Goal: Information Seeking & Learning: Learn about a topic

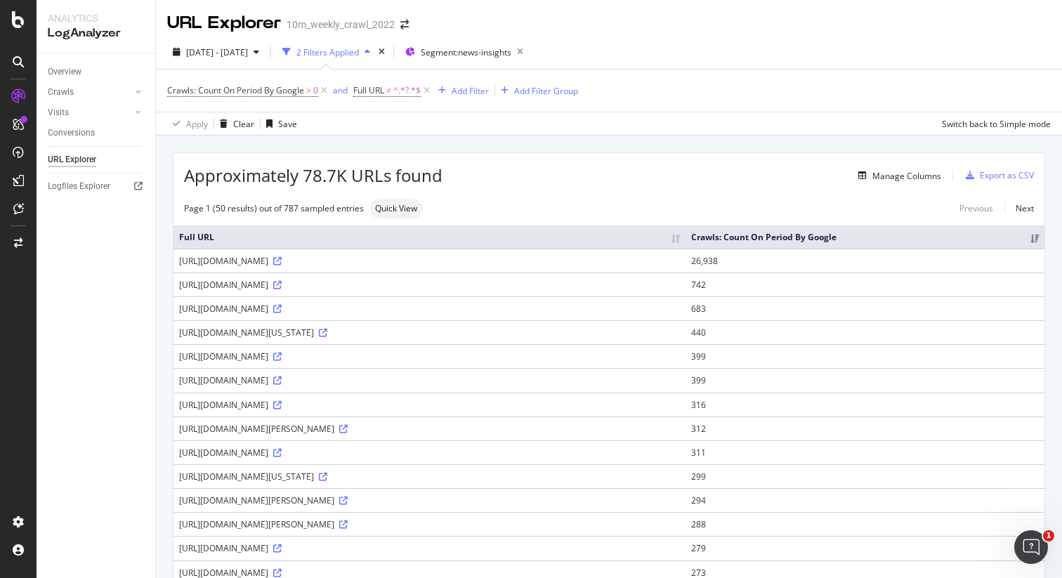
click at [872, 31] on div "URL Explorer 10m_weekly_crawl_2022" at bounding box center [609, 17] width 906 height 35
click at [469, 51] on span "Segment: news-insights" at bounding box center [466, 52] width 91 height 12
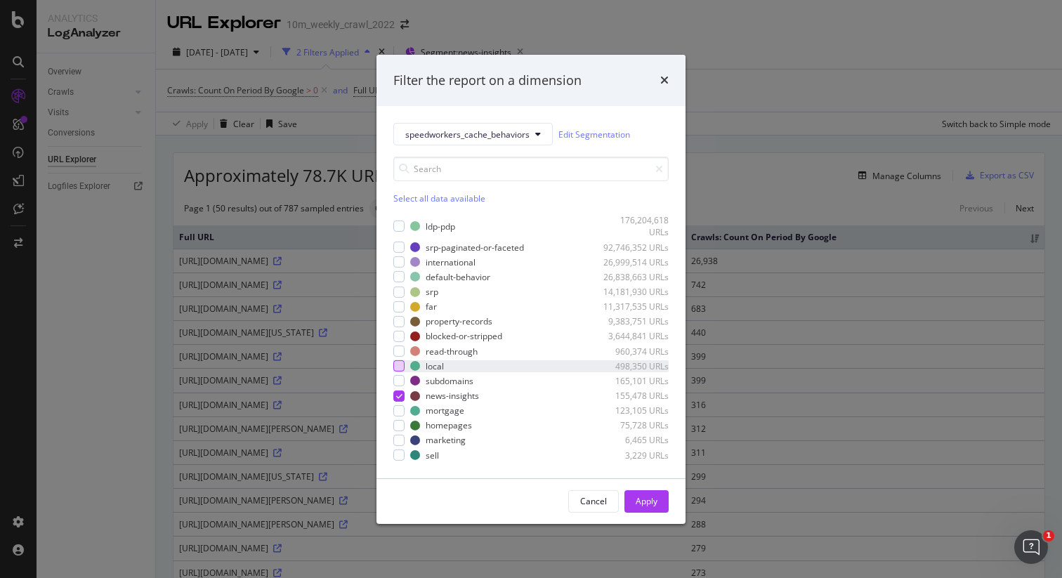
click at [402, 365] on div "modal" at bounding box center [398, 365] width 11 height 11
click at [400, 398] on icon "modal" at bounding box center [399, 395] width 6 height 7
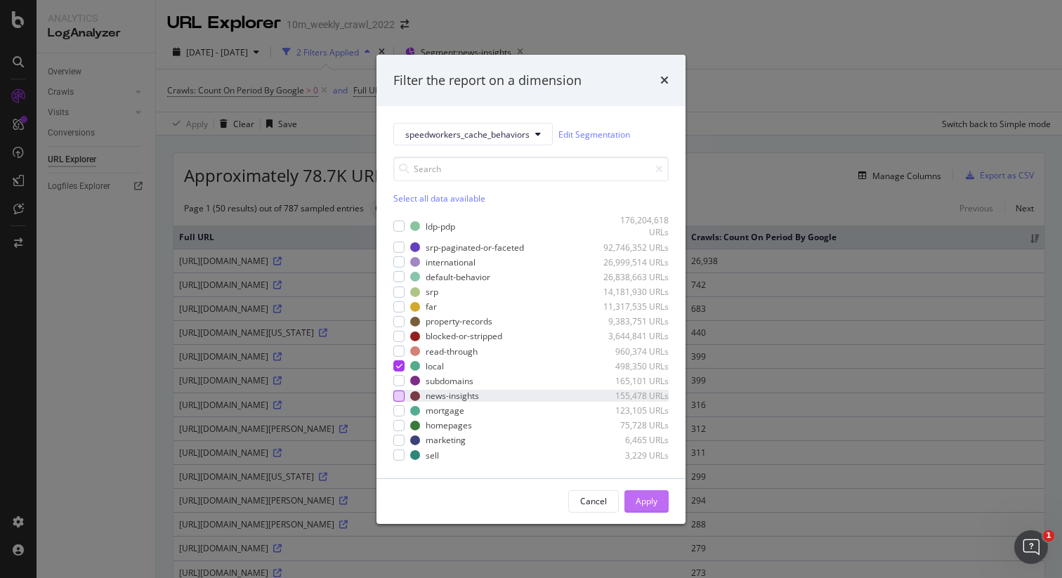
click at [638, 498] on div "Apply" at bounding box center [647, 501] width 22 height 12
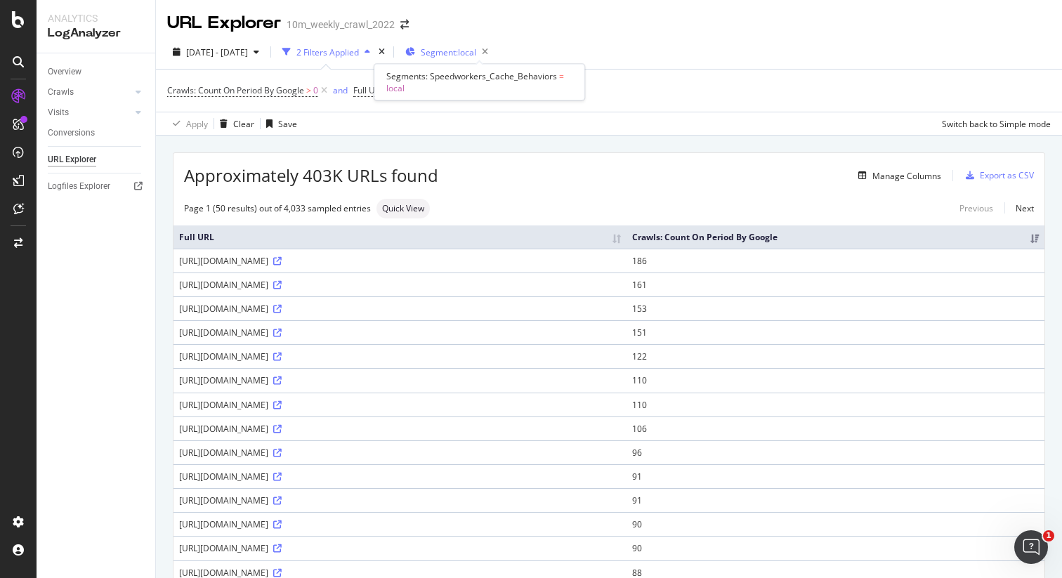
click at [476, 52] on span "Segment: local" at bounding box center [448, 52] width 55 height 12
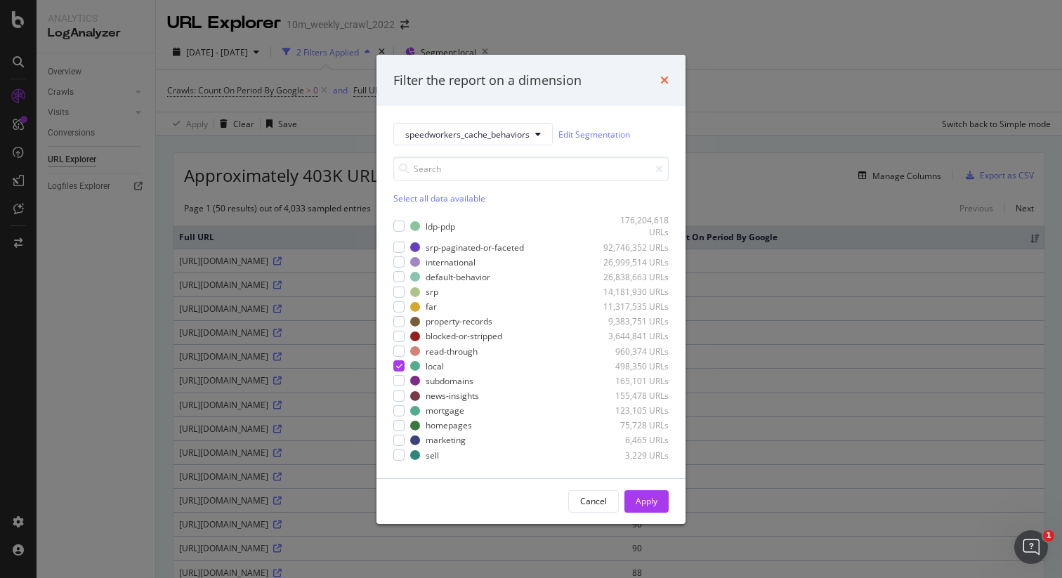
click at [662, 79] on icon "times" at bounding box center [664, 79] width 8 height 11
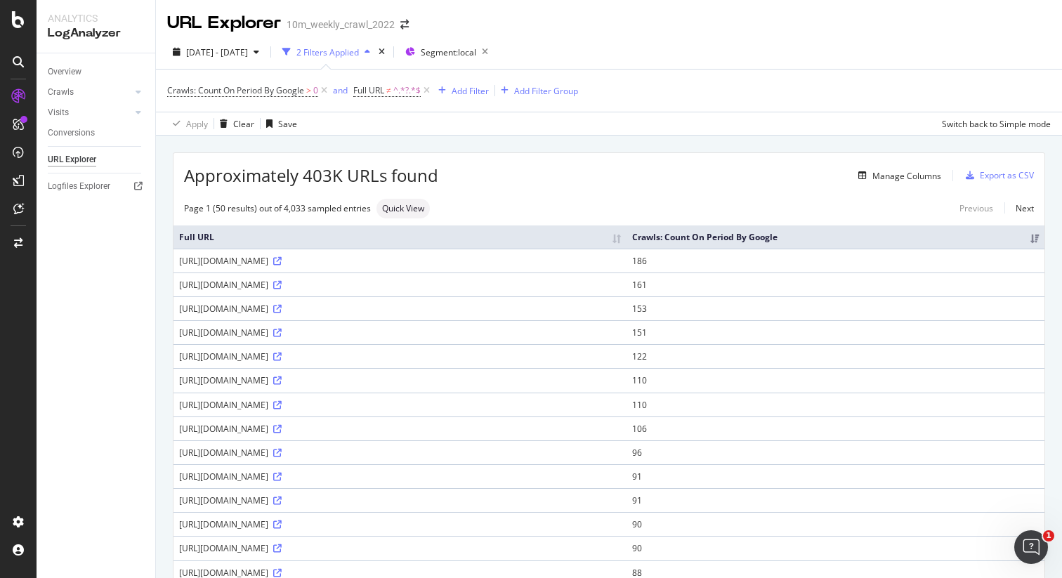
click at [832, 38] on div "2025 Jun. 24th - Sep. 23rd 2 Filters Applied Segment: local Crawls: Count On Pe…" at bounding box center [609, 85] width 906 height 100
click at [475, 56] on span "Segment: local" at bounding box center [448, 52] width 55 height 12
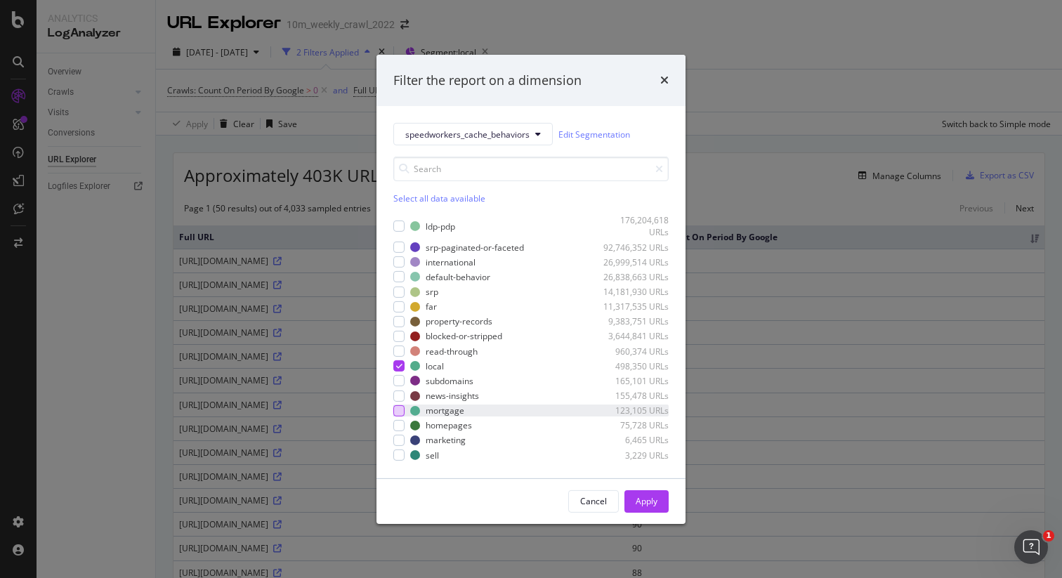
click at [401, 411] on div "modal" at bounding box center [398, 410] width 11 height 11
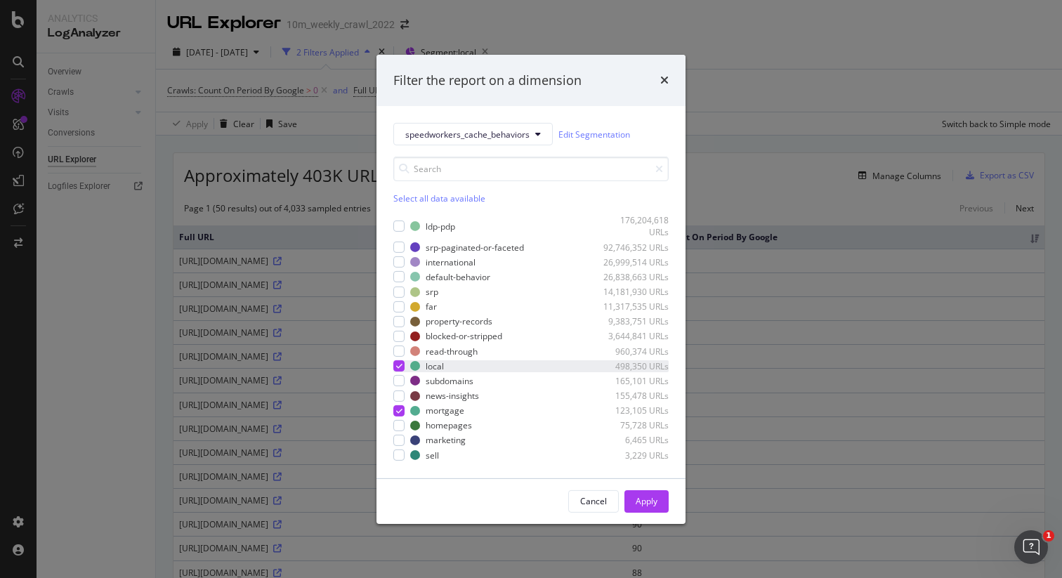
click at [400, 366] on icon "modal" at bounding box center [399, 365] width 6 height 7
click at [643, 502] on div "Apply" at bounding box center [647, 501] width 22 height 12
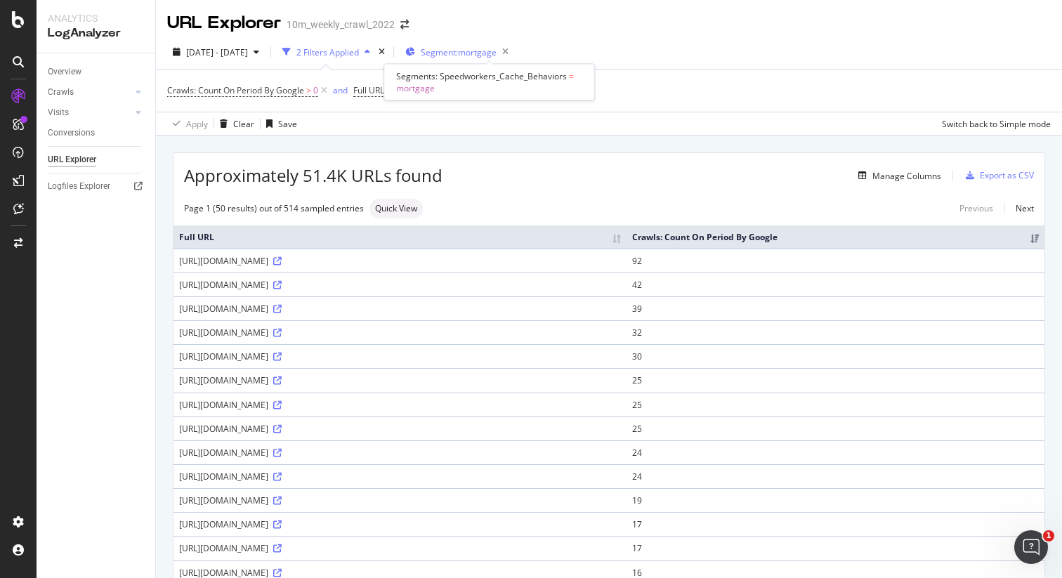
click at [479, 51] on span "Segment: mortgage" at bounding box center [459, 52] width 76 height 12
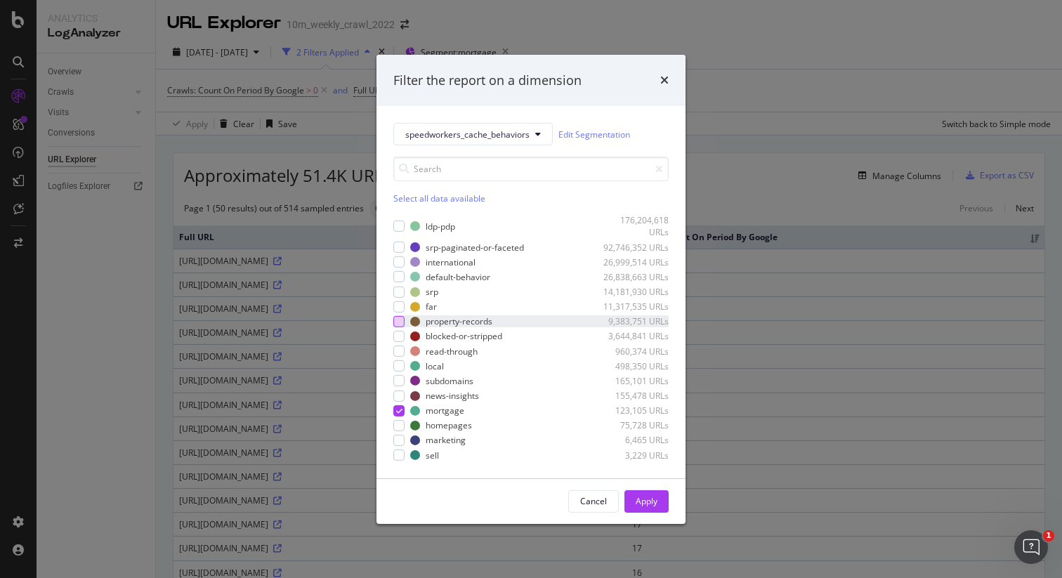
click at [400, 321] on div "modal" at bounding box center [398, 321] width 11 height 11
click at [402, 409] on icon "modal" at bounding box center [399, 410] width 6 height 7
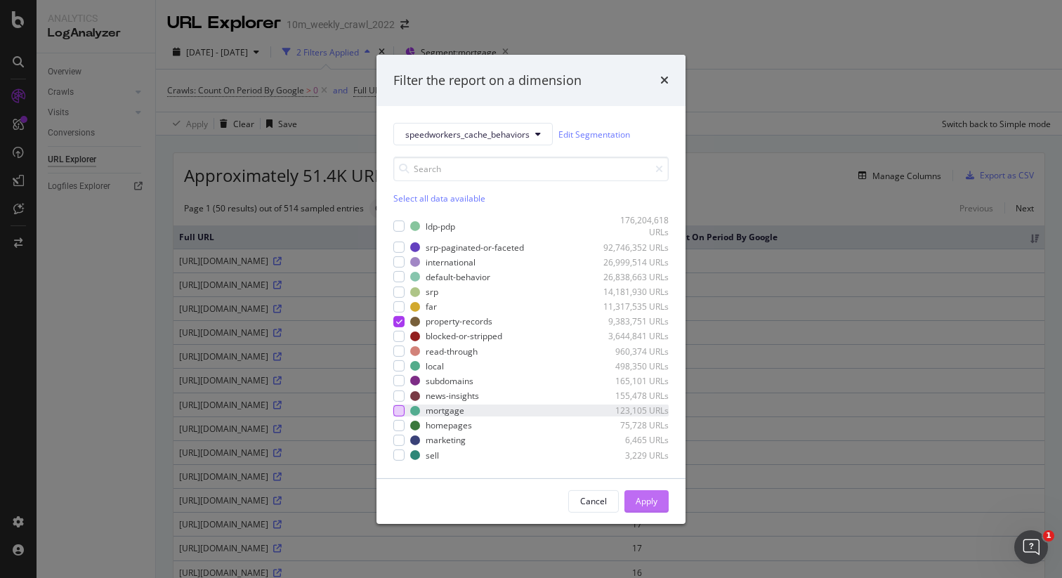
click at [647, 505] on div "Apply" at bounding box center [647, 501] width 22 height 12
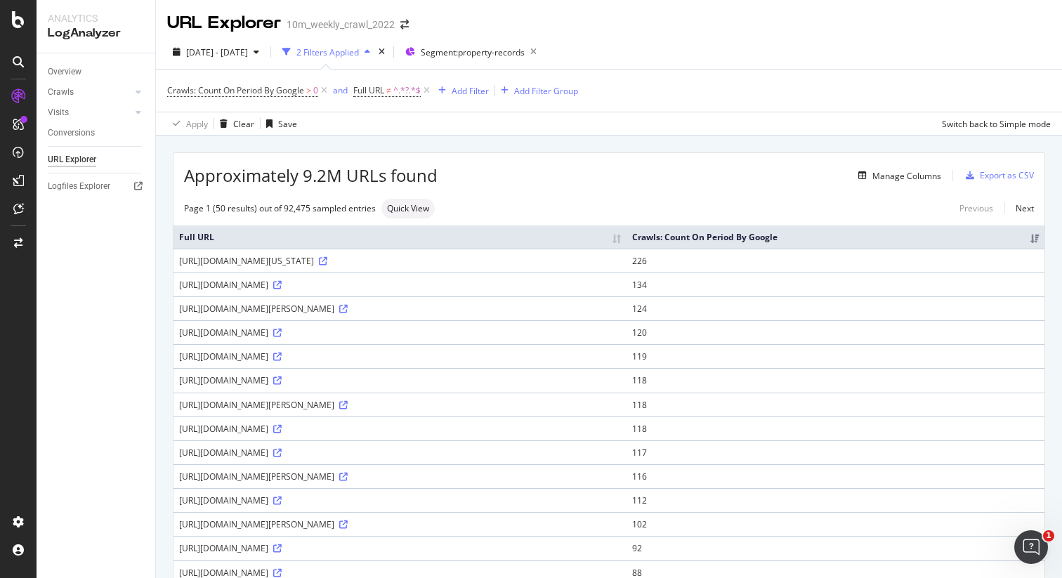
click at [875, 44] on div "2025 Jun. 24th - Sep. 23rd 2 Filters Applied Segment: property-records" at bounding box center [609, 55] width 906 height 28
click at [514, 58] on span "Segment: property-records" at bounding box center [473, 52] width 104 height 12
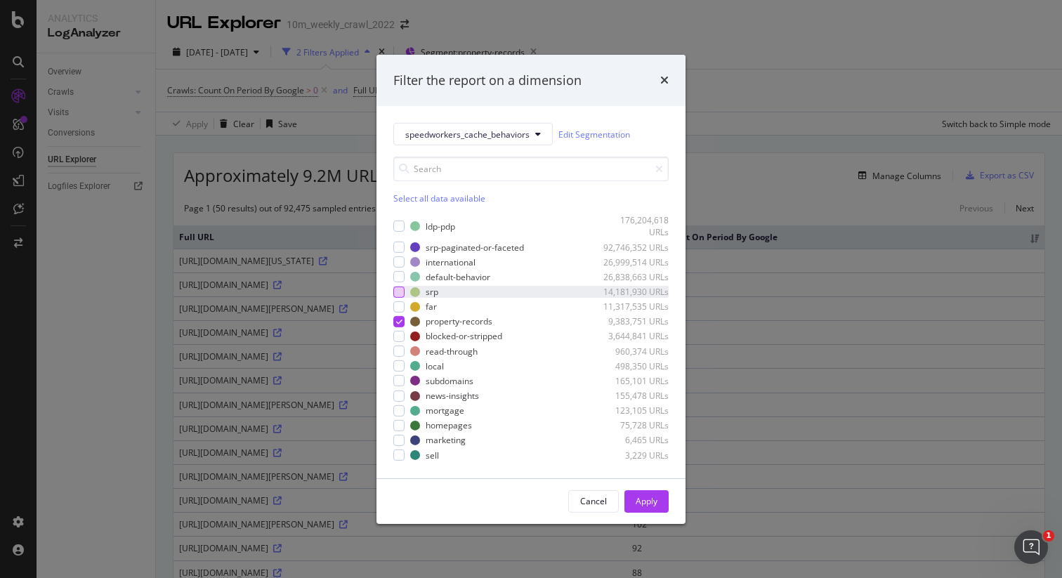
click at [401, 291] on div "modal" at bounding box center [398, 291] width 11 height 11
click at [400, 322] on icon "modal" at bounding box center [399, 321] width 6 height 7
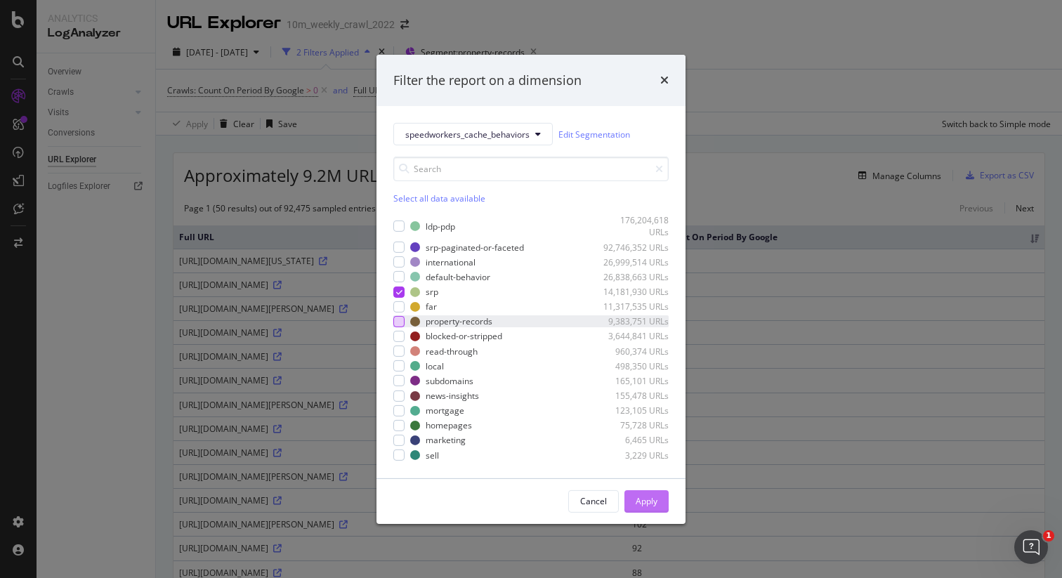
click at [657, 501] on button "Apply" at bounding box center [646, 501] width 44 height 22
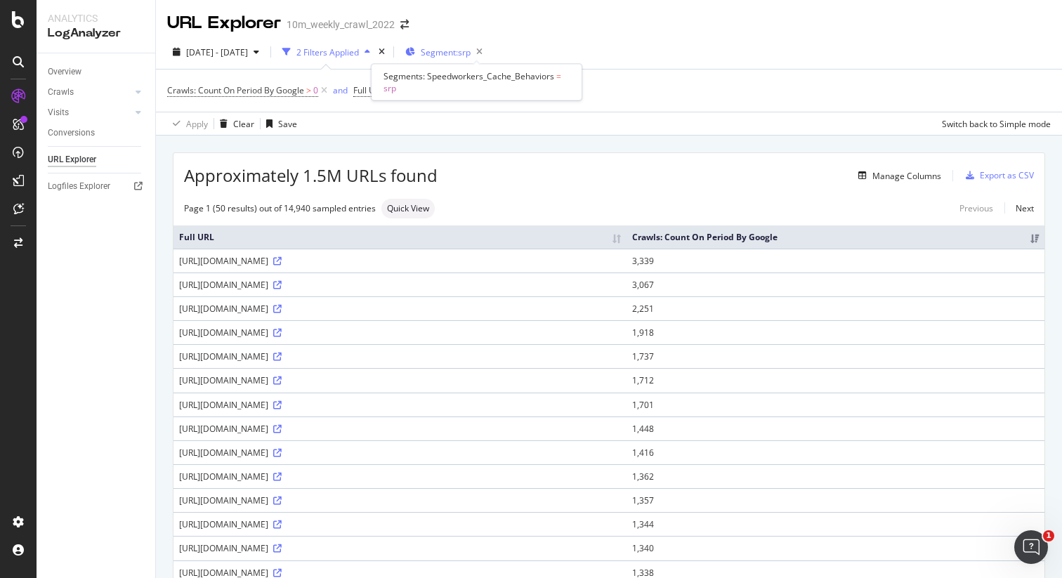
click at [471, 56] on span "Segment: srp" at bounding box center [446, 52] width 50 height 12
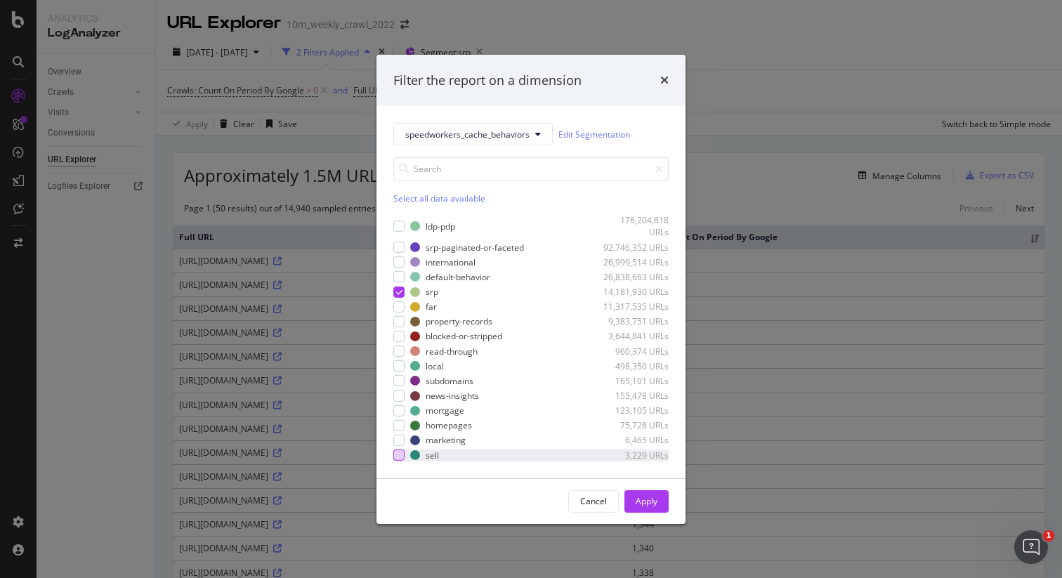
click at [400, 452] on div "modal" at bounding box center [398, 455] width 11 height 11
click at [400, 293] on icon "modal" at bounding box center [399, 291] width 6 height 7
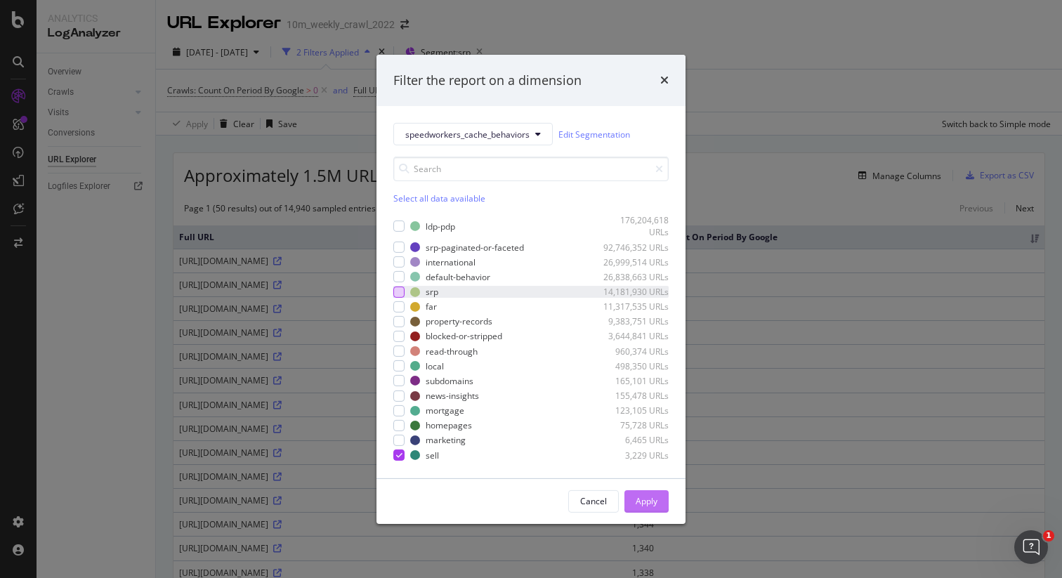
click at [651, 499] on div "Apply" at bounding box center [647, 501] width 22 height 12
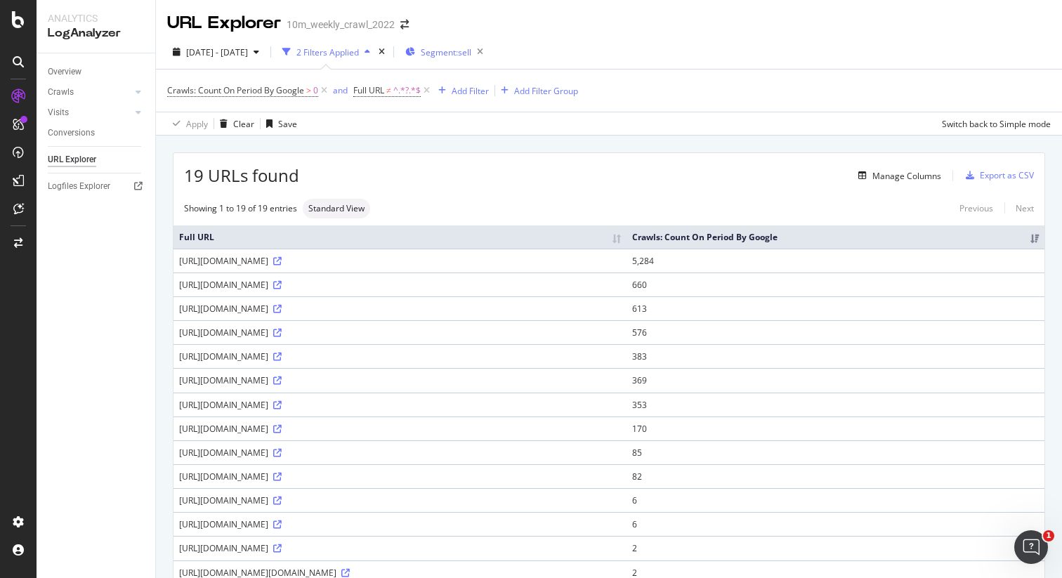
click at [471, 58] on span "Segment: sell" at bounding box center [446, 52] width 51 height 12
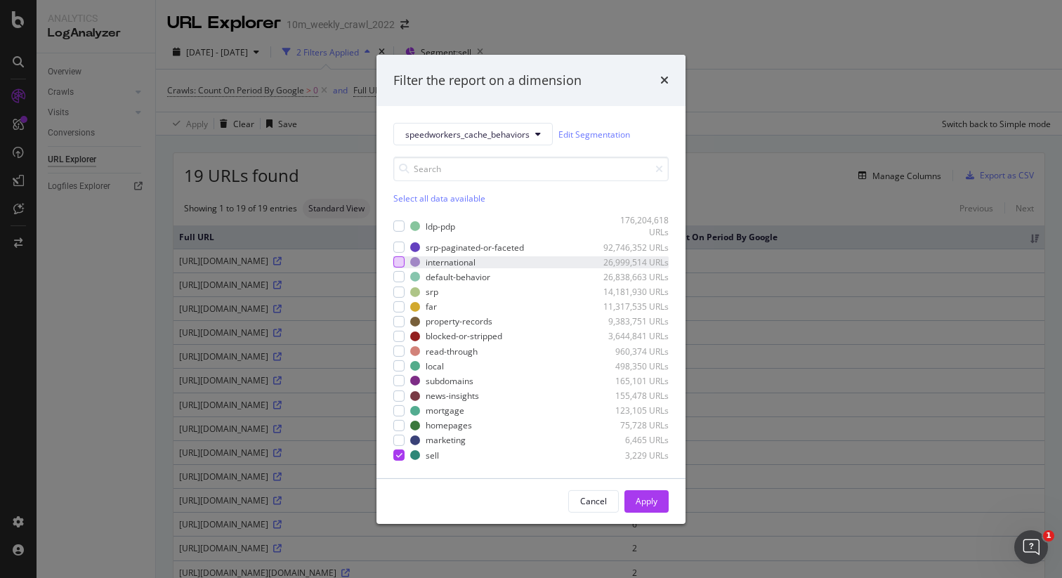
click at [402, 266] on div "modal" at bounding box center [398, 261] width 11 height 11
click at [400, 457] on icon "modal" at bounding box center [399, 455] width 6 height 7
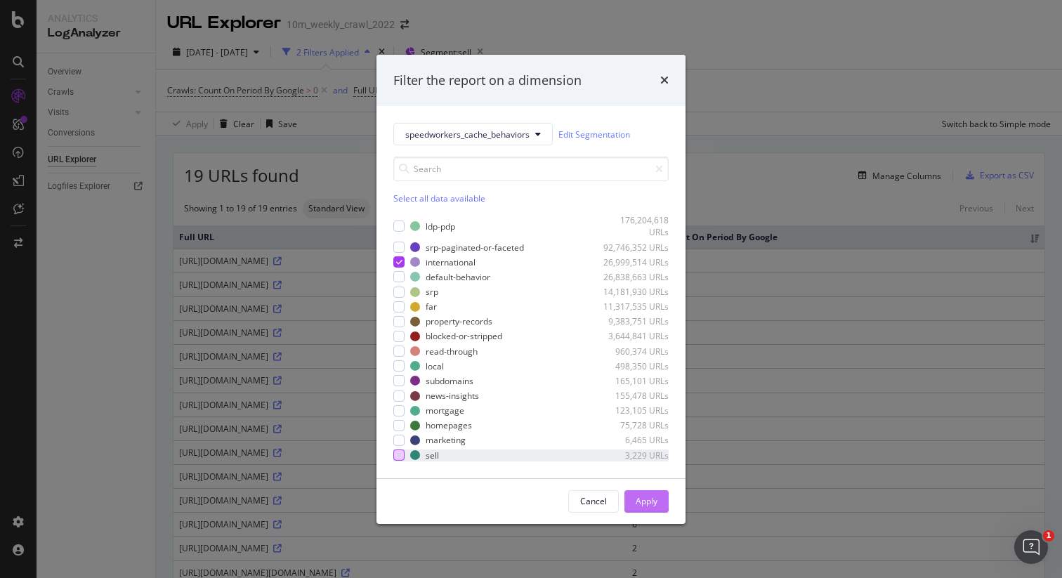
click at [633, 500] on button "Apply" at bounding box center [646, 501] width 44 height 22
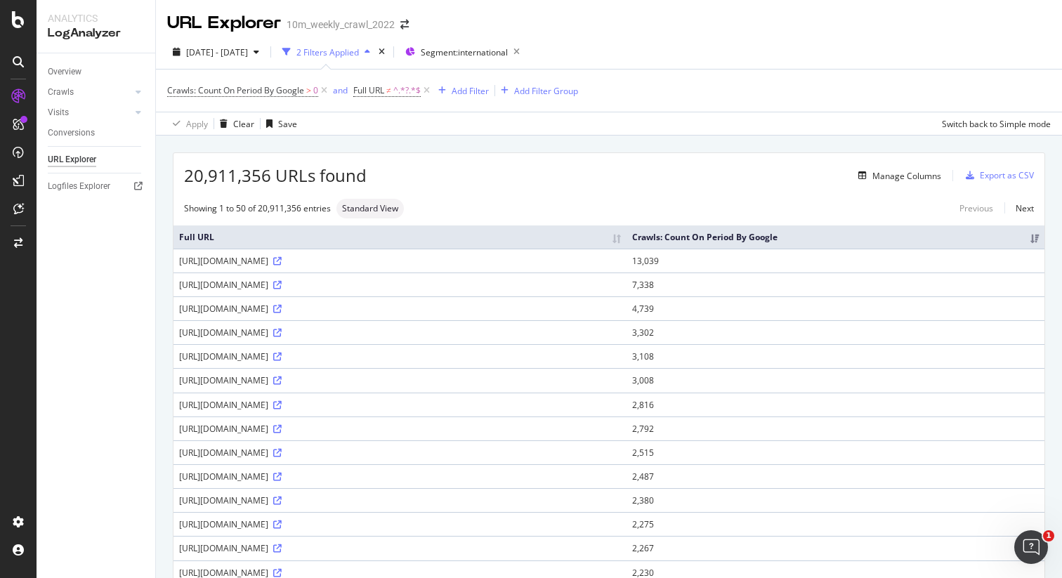
click at [857, 48] on div "2025 Jun. 24th - Sep. 23rd 2 Filters Applied Segment: international" at bounding box center [609, 55] width 906 height 28
click at [487, 58] on div "Segment: international" at bounding box center [465, 52] width 120 height 20
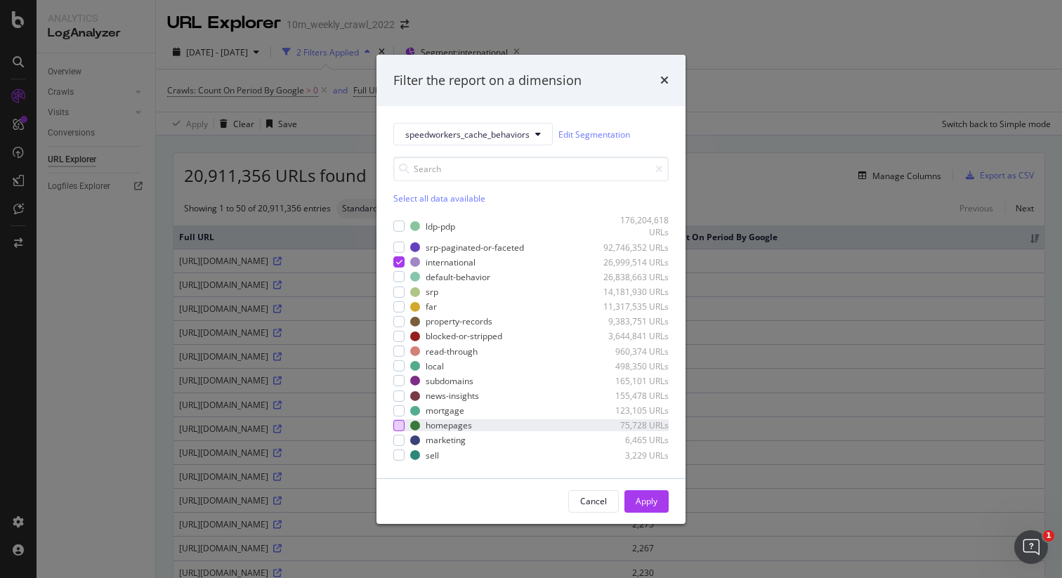
click at [403, 426] on div "modal" at bounding box center [398, 425] width 11 height 11
click at [402, 265] on div "modal" at bounding box center [398, 261] width 11 height 11
click at [657, 502] on button "Apply" at bounding box center [646, 501] width 44 height 22
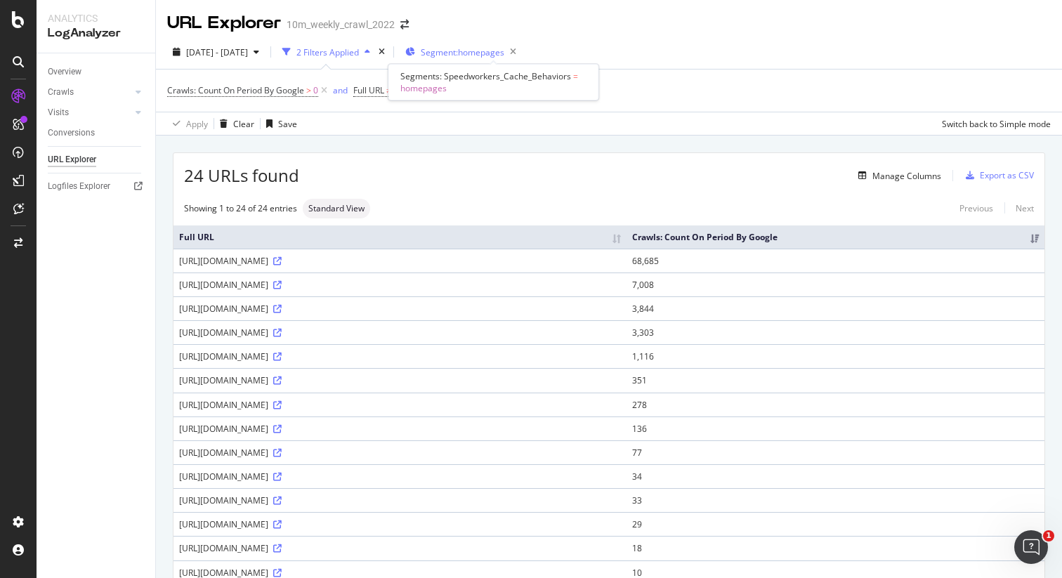
click at [504, 53] on span "Segment: homepages" at bounding box center [463, 52] width 84 height 12
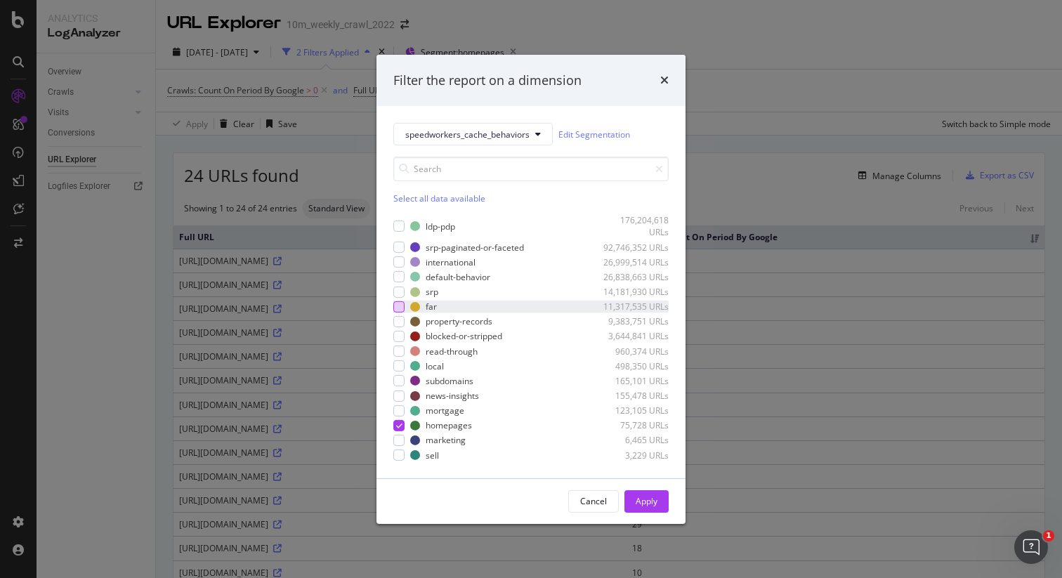
click at [399, 311] on div "modal" at bounding box center [398, 306] width 11 height 11
click at [400, 422] on icon "modal" at bounding box center [399, 425] width 6 height 7
click at [639, 503] on div "Apply" at bounding box center [647, 501] width 22 height 12
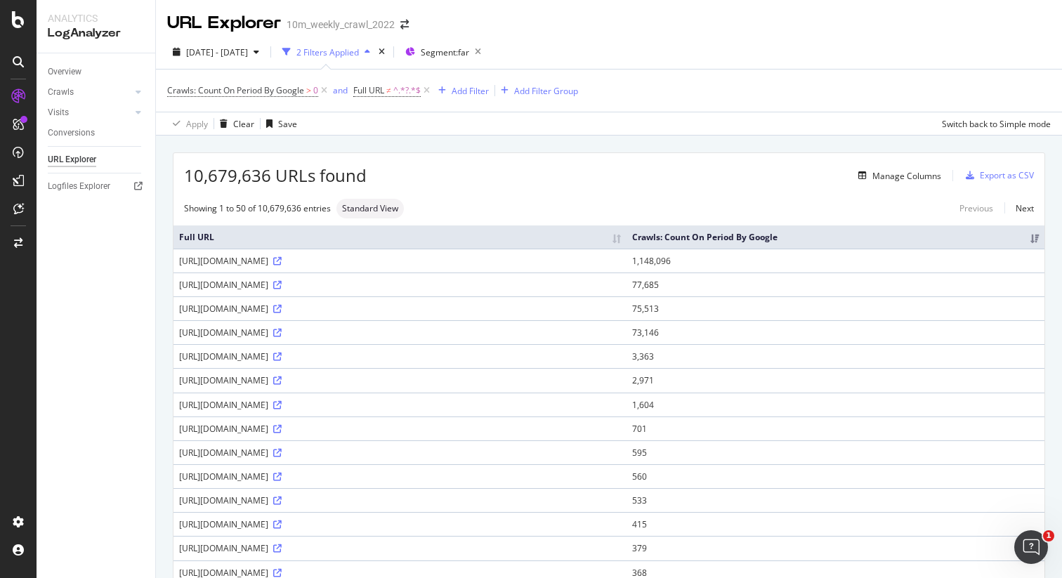
click at [648, 162] on div "10,679,636 URLs found Manage Columns Export as CSV" at bounding box center [608, 170] width 871 height 34
click at [469, 58] on span "Segment: far" at bounding box center [445, 52] width 48 height 12
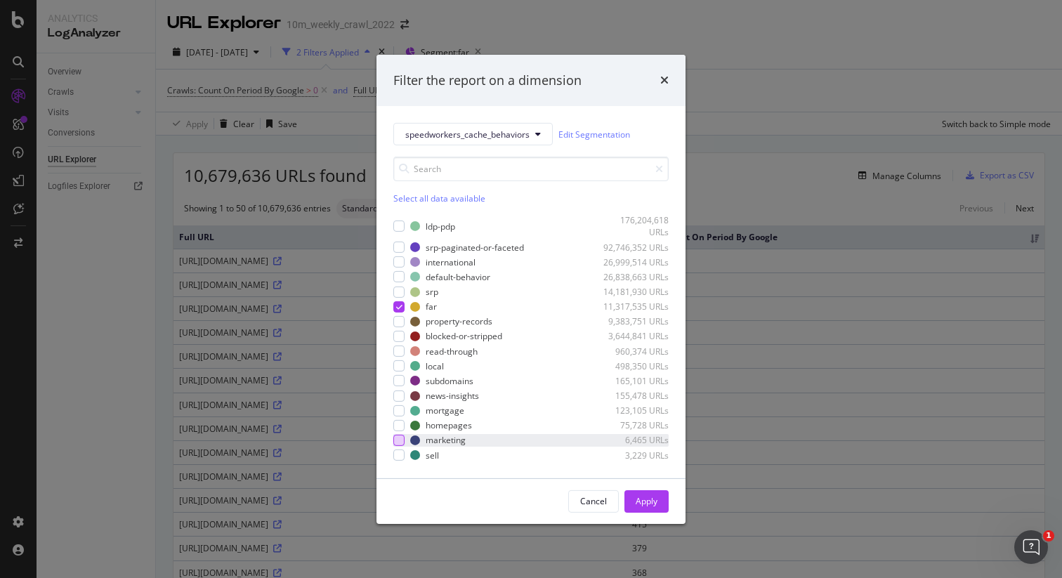
click at [399, 437] on div "modal" at bounding box center [398, 440] width 11 height 11
click at [397, 310] on div "modal" at bounding box center [398, 306] width 11 height 11
click at [647, 504] on div "Apply" at bounding box center [647, 501] width 22 height 12
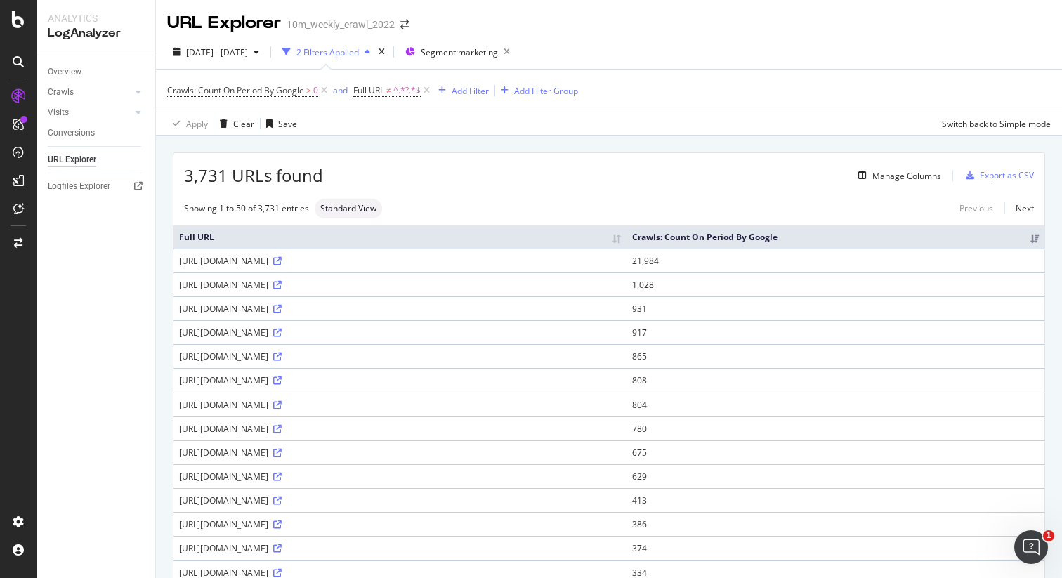
click at [838, 39] on div "2025 Jun. 24th - Sep. 23rd 2 Filters Applied Segment: marketing Crawls: Count O…" at bounding box center [609, 85] width 906 height 100
click at [473, 55] on span "Segment: marketing" at bounding box center [459, 52] width 77 height 12
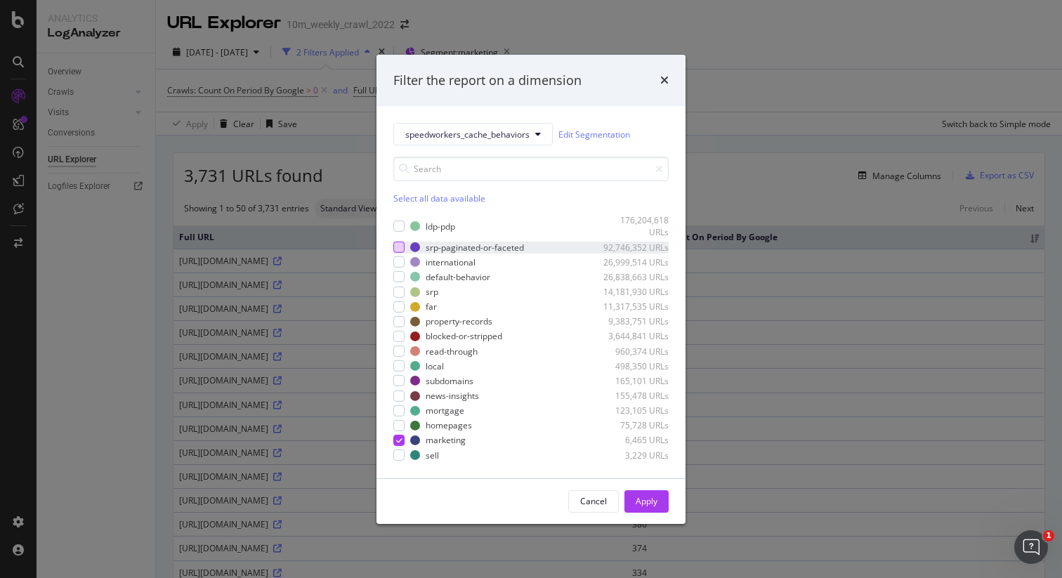
click at [400, 247] on div "modal" at bounding box center [398, 247] width 11 height 11
click at [398, 440] on icon "modal" at bounding box center [399, 440] width 6 height 7
click at [642, 497] on div "Apply" at bounding box center [647, 501] width 22 height 12
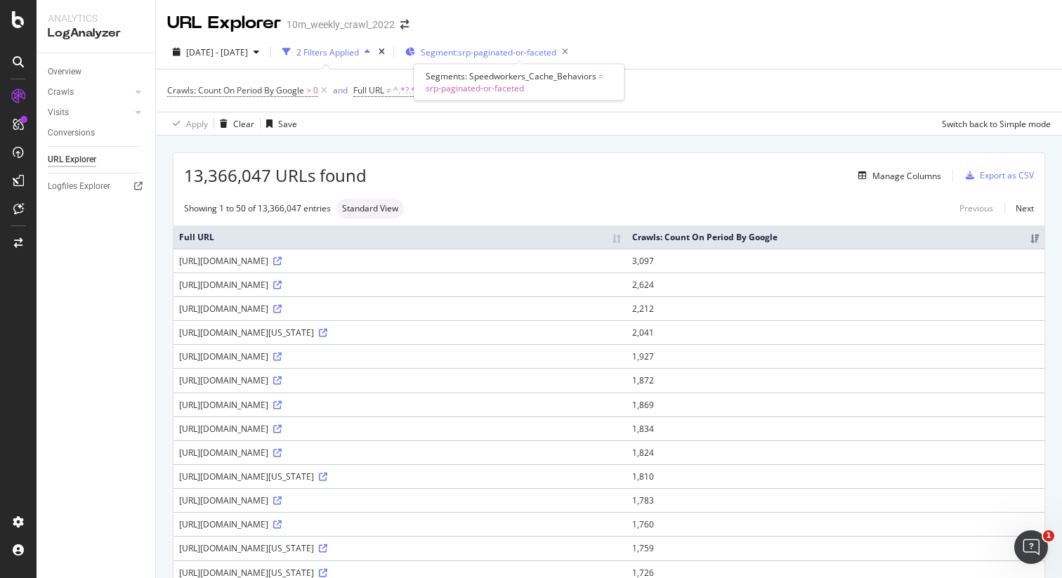
click at [512, 57] on span "Segment: srp-paginated-or-faceted" at bounding box center [489, 52] width 136 height 12
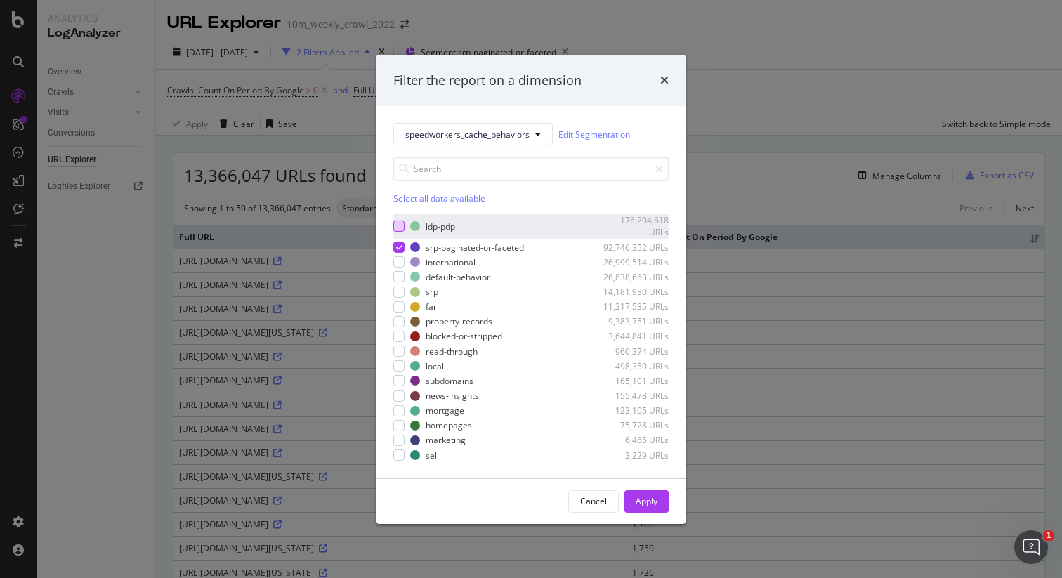
click at [395, 225] on div "modal" at bounding box center [398, 226] width 11 height 11
click at [395, 253] on div "srp-paginated-or-faceted 92,746,352 URLs" at bounding box center [530, 248] width 275 height 12
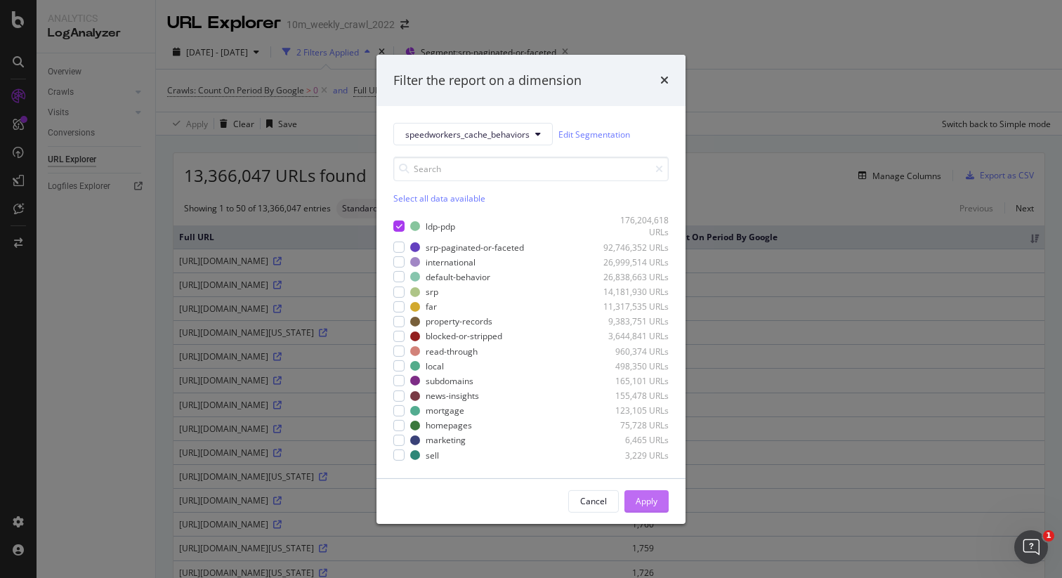
click at [658, 497] on button "Apply" at bounding box center [646, 501] width 44 height 22
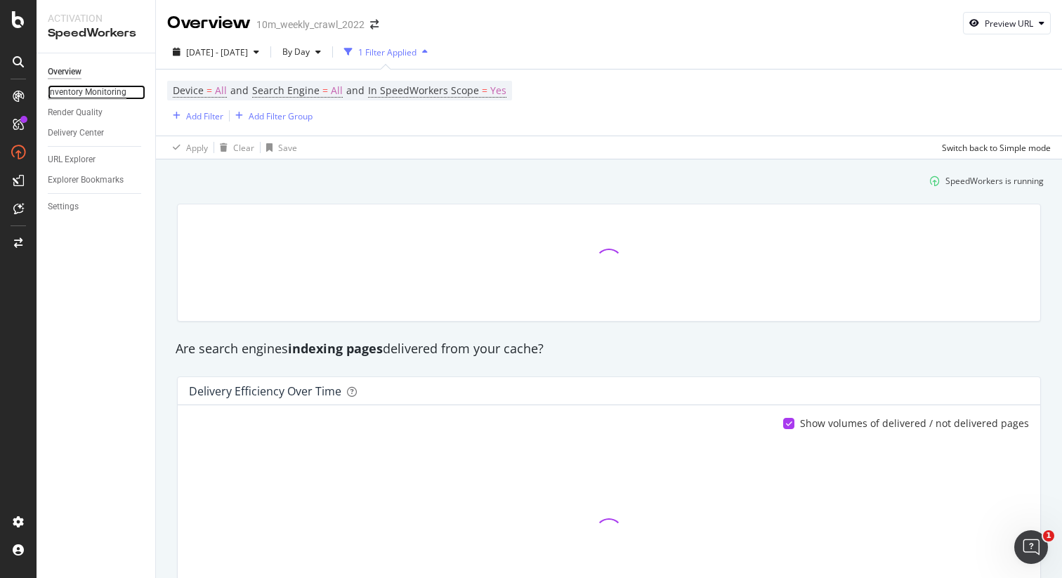
click at [103, 98] on div "Inventory Monitoring" at bounding box center [87, 92] width 79 height 15
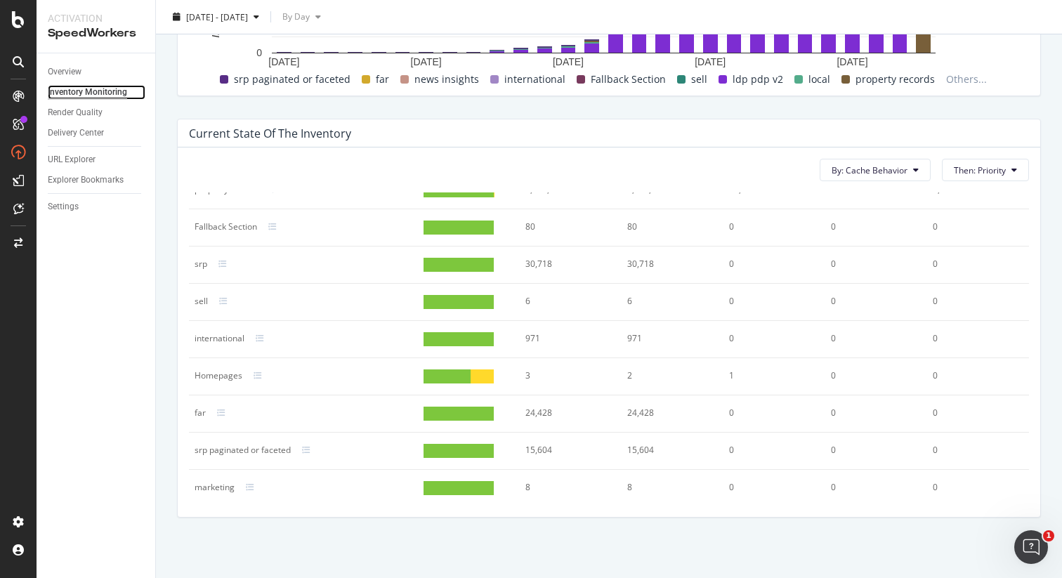
scroll to position [169, 0]
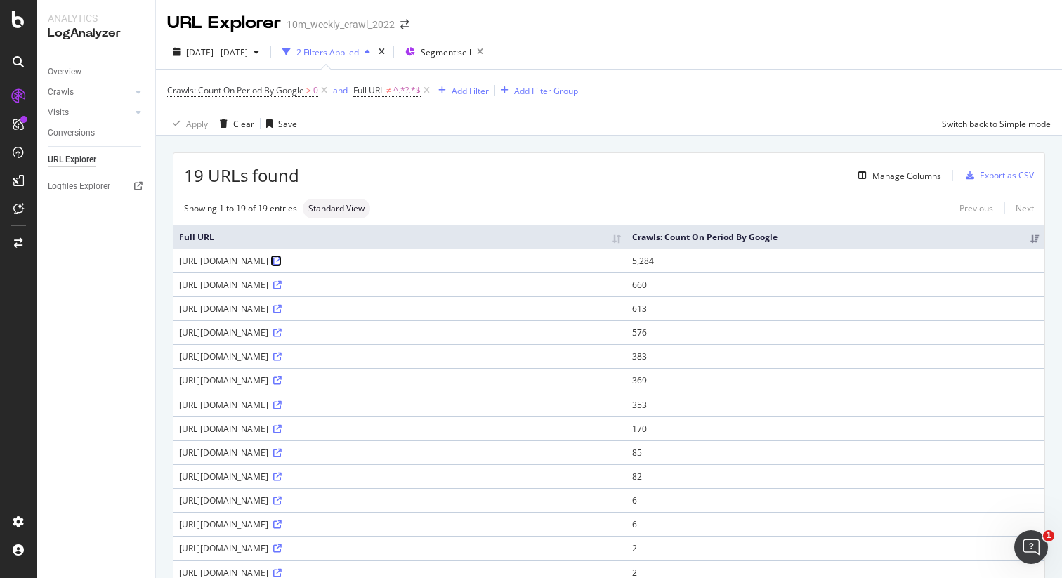
click at [282, 260] on icon at bounding box center [277, 261] width 8 height 8
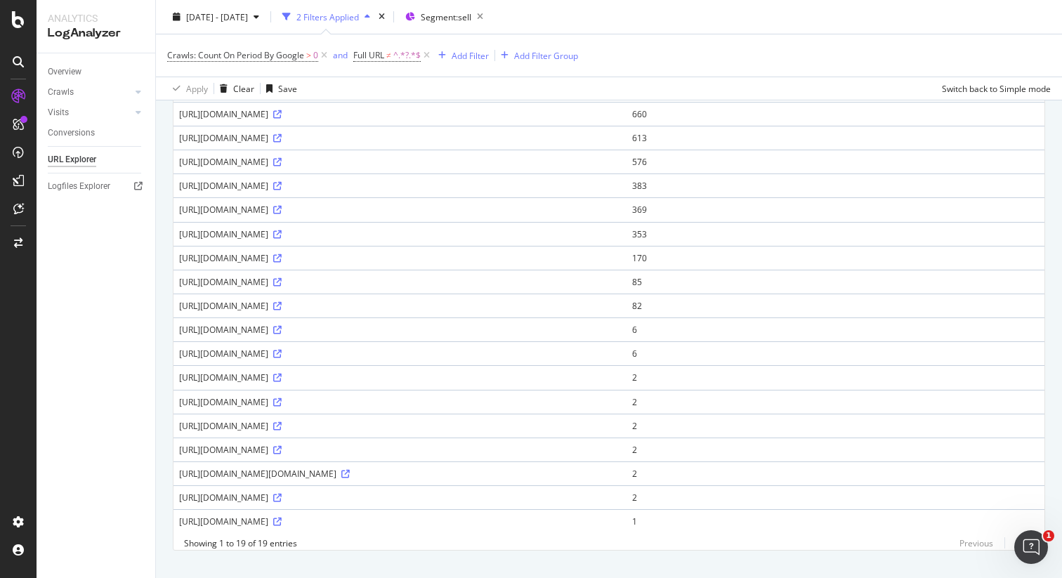
scroll to position [171, 0]
click at [282, 330] on icon at bounding box center [277, 329] width 8 height 8
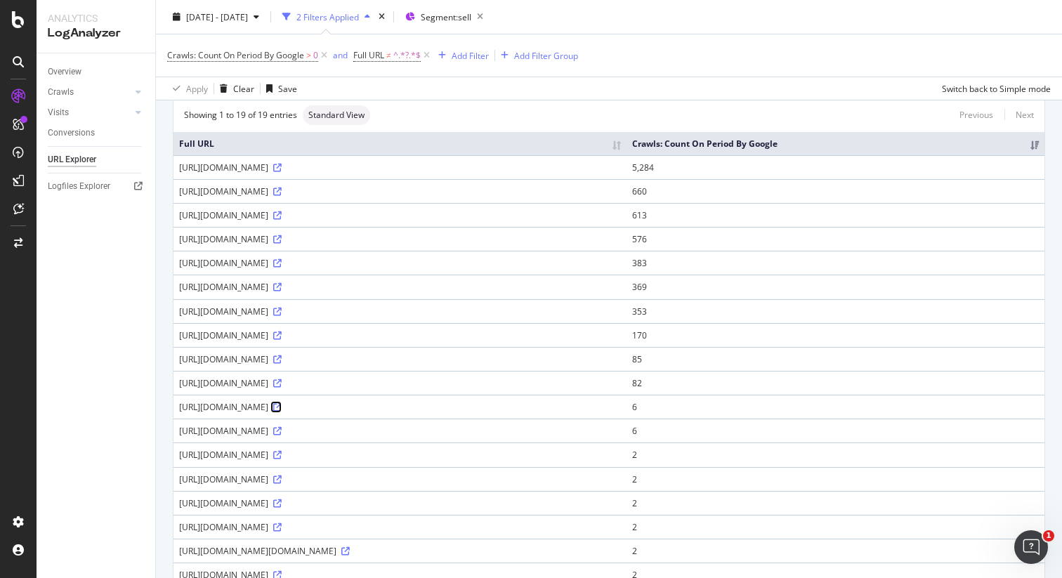
scroll to position [0, 0]
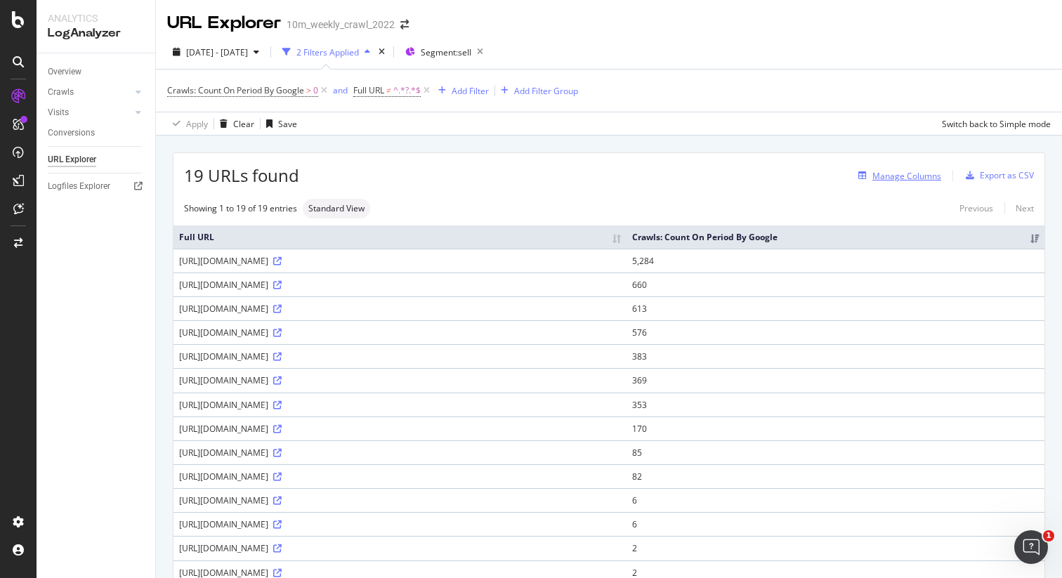
click at [874, 182] on div "Manage Columns" at bounding box center [906, 176] width 69 height 12
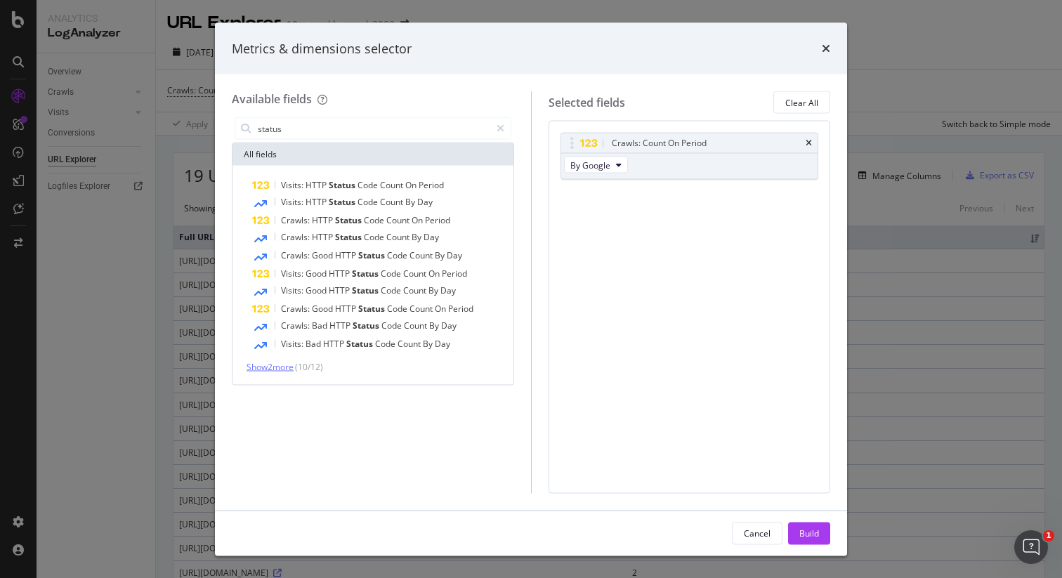
type input "status"
click at [275, 369] on span "Show 2 more" at bounding box center [270, 367] width 47 height 12
click at [299, 380] on span "Crawls:" at bounding box center [296, 379] width 31 height 12
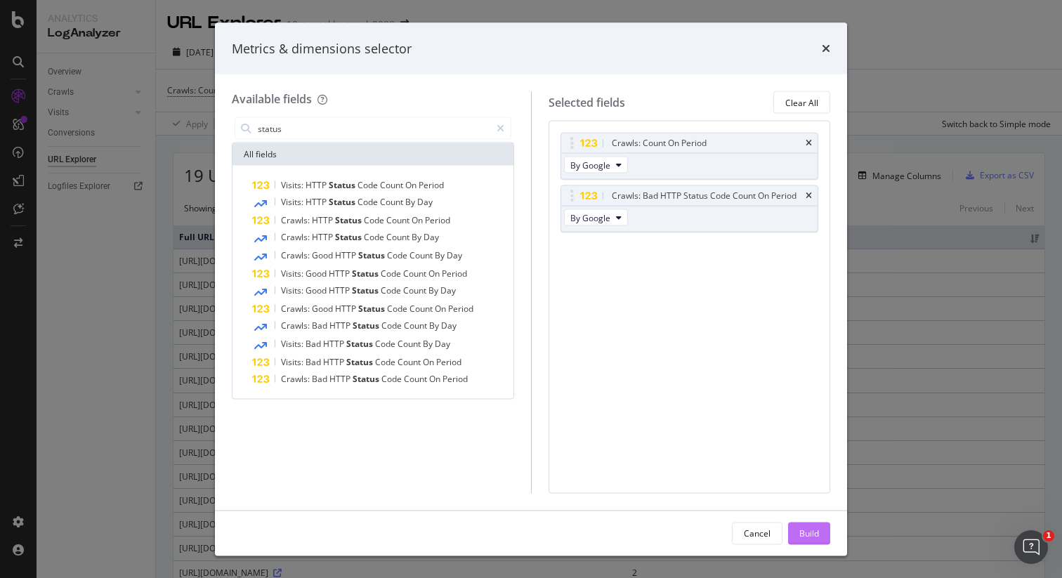
click at [811, 534] on div "Build" at bounding box center [809, 533] width 20 height 12
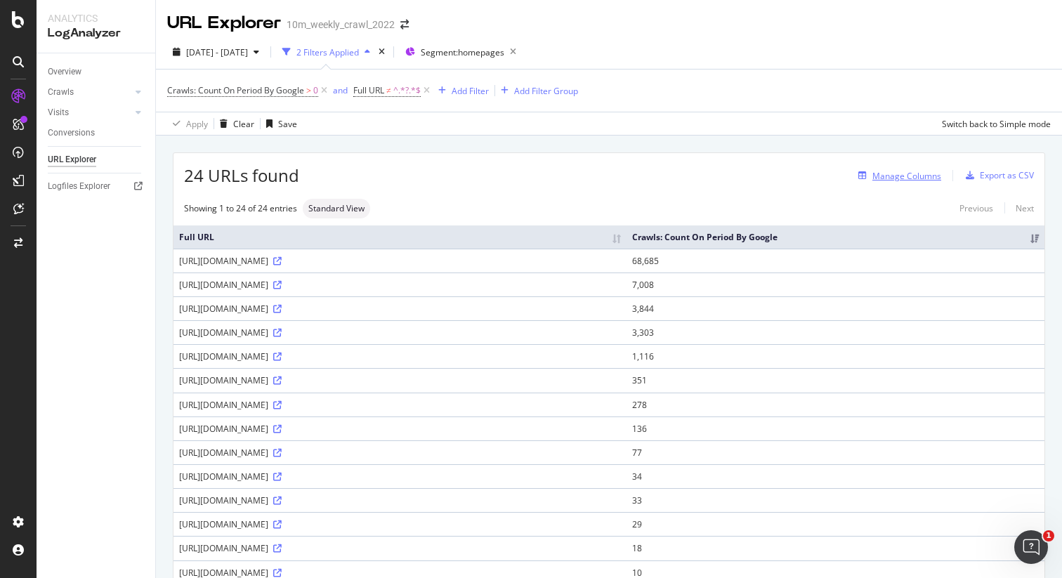
click at [893, 182] on div "Manage Columns" at bounding box center [897, 175] width 89 height 15
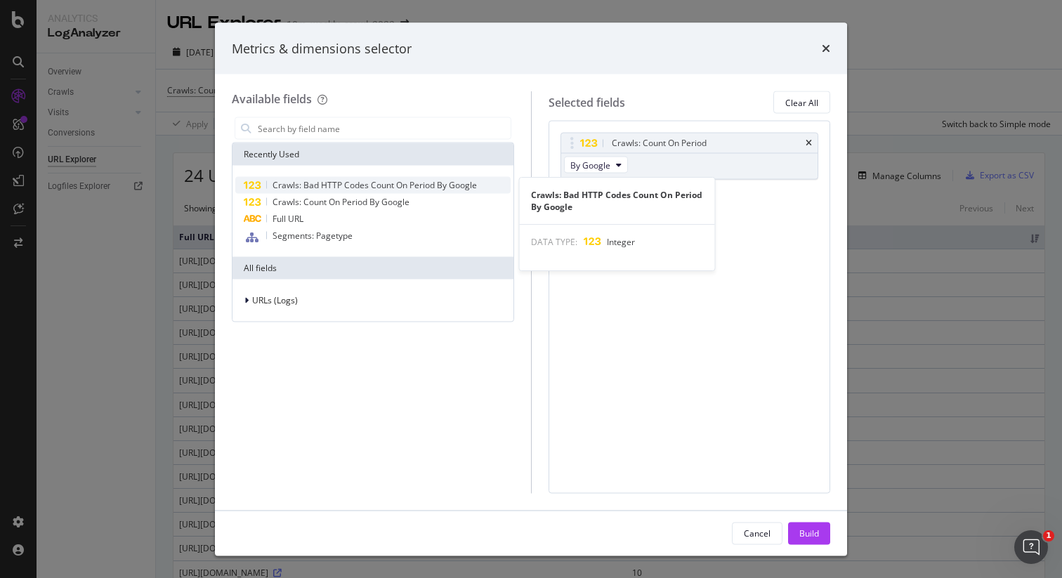
click at [383, 183] on span "Crawls: Bad HTTP Codes Count On Period By Google" at bounding box center [375, 185] width 204 height 12
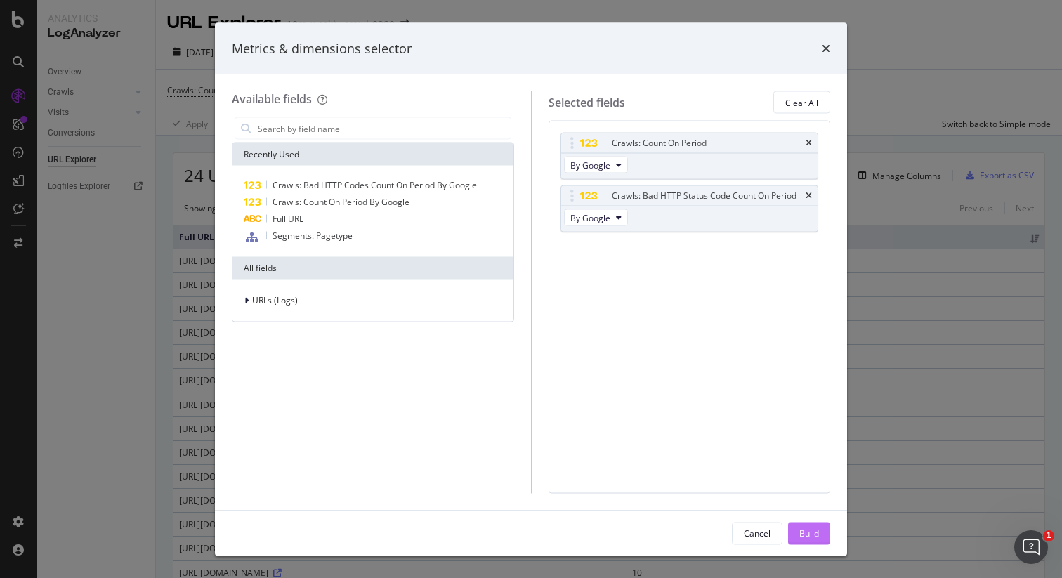
click at [808, 537] on div "Build" at bounding box center [809, 533] width 20 height 12
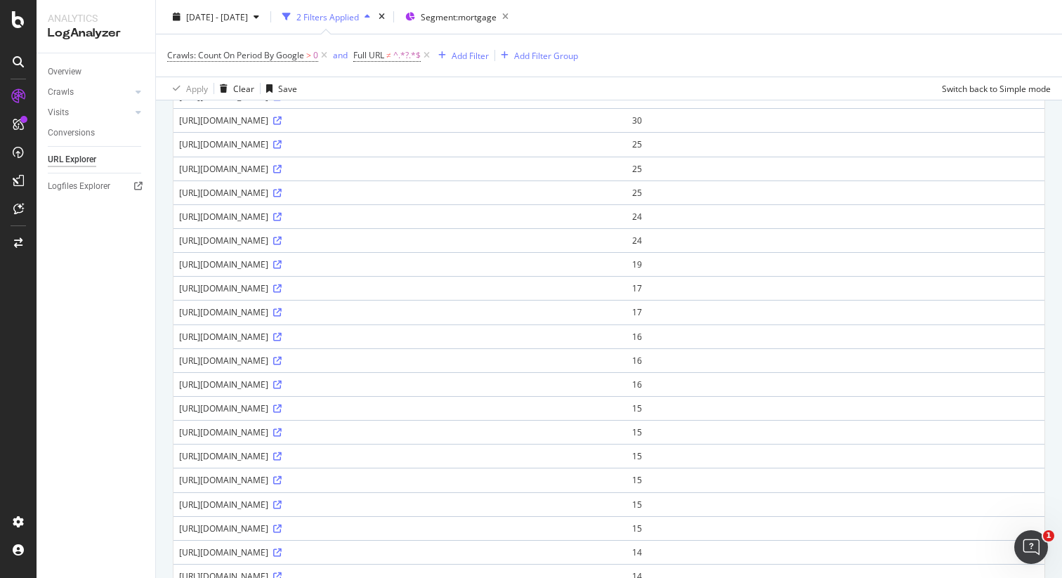
scroll to position [247, 0]
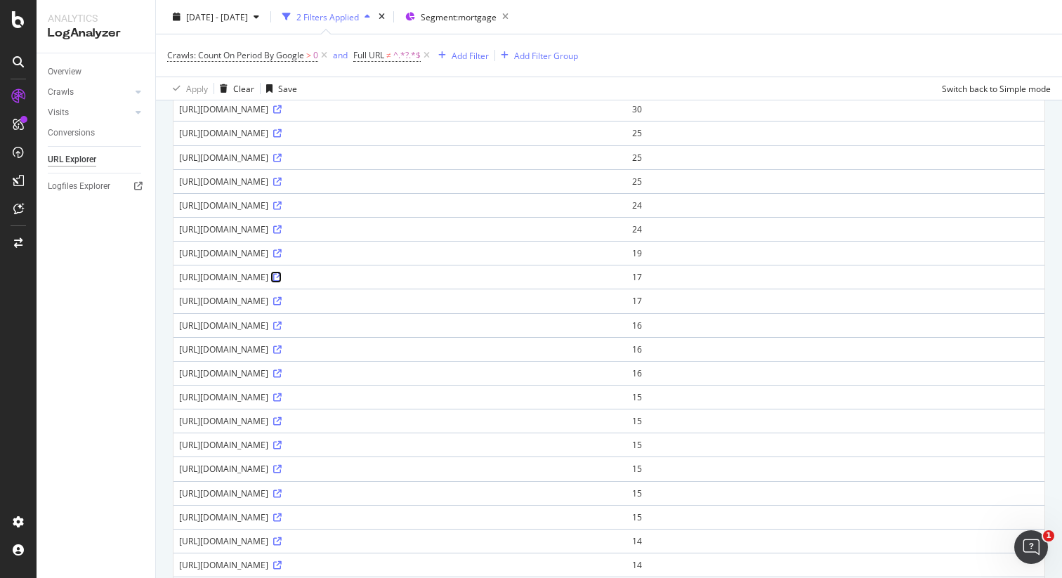
click at [282, 280] on icon at bounding box center [277, 277] width 8 height 8
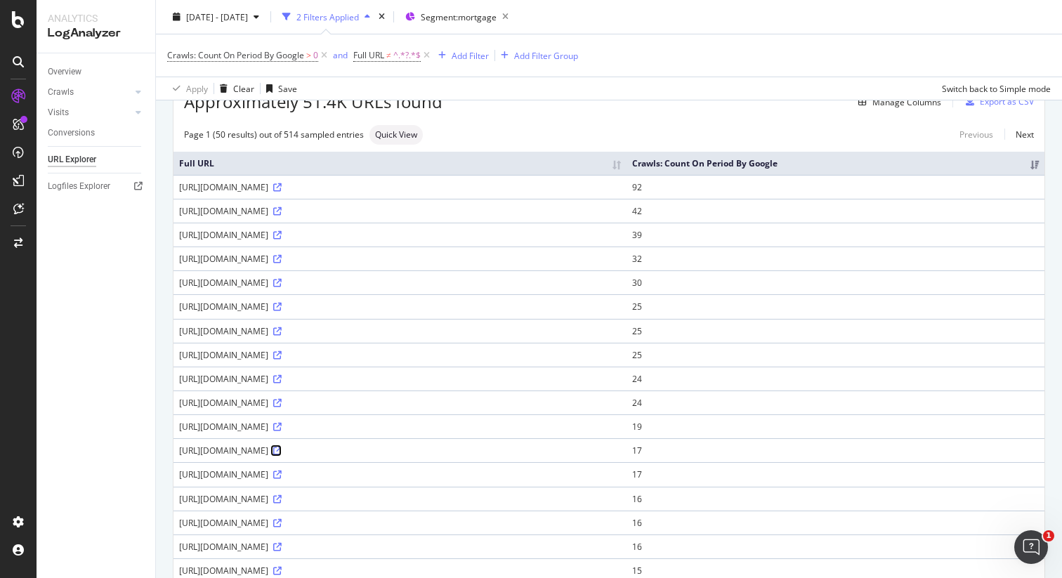
scroll to position [0, 0]
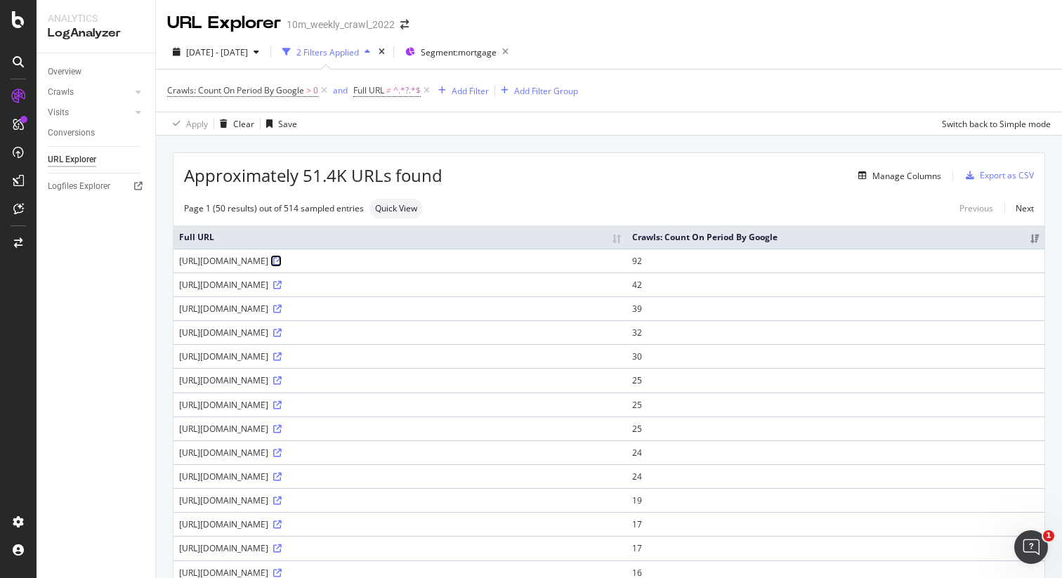
click at [282, 264] on icon at bounding box center [277, 261] width 8 height 8
click at [282, 262] on icon at bounding box center [277, 261] width 8 height 8
